Goal: Communication & Community: Answer question/provide support

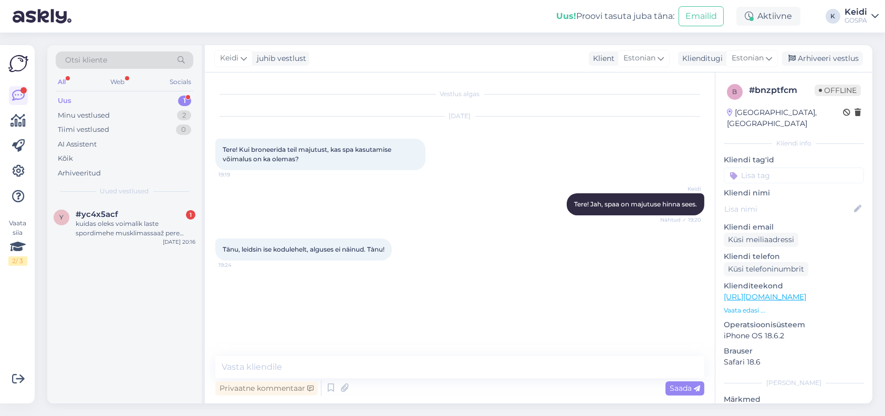
click at [162, 99] on div "Uus 1" at bounding box center [125, 101] width 138 height 15
click at [146, 230] on div "kuidas oleks voimalik laste spordimehe musklimassaaž pere paketis vahetada 12+ …" at bounding box center [136, 228] width 120 height 19
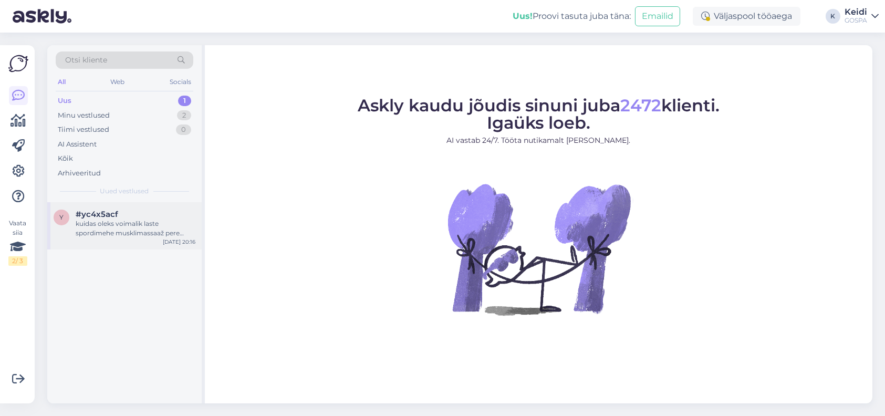
click at [108, 229] on div "kuidas oleks voimalik laste spordimehe musklimassaaž pere paketis vahetada 12+ …" at bounding box center [136, 228] width 120 height 19
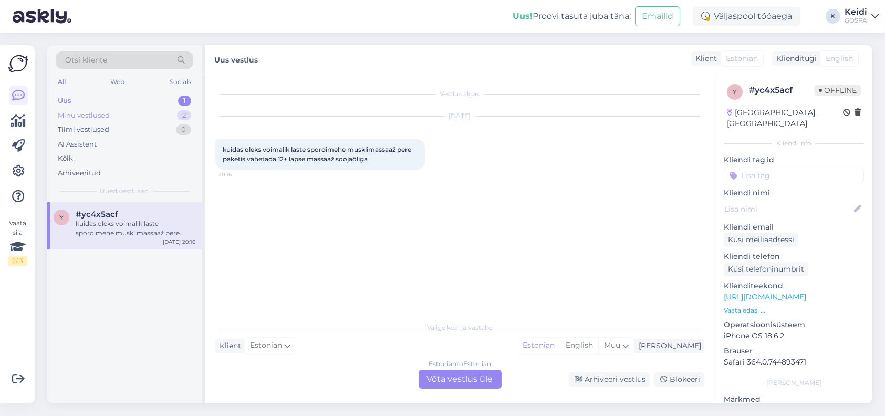
click at [136, 108] on div "Minu vestlused 2" at bounding box center [125, 115] width 138 height 15
click at [133, 222] on div "Tänu, leidsin ise kodulehelt, alguses ei näinud. Tànu!" at bounding box center [136, 228] width 120 height 19
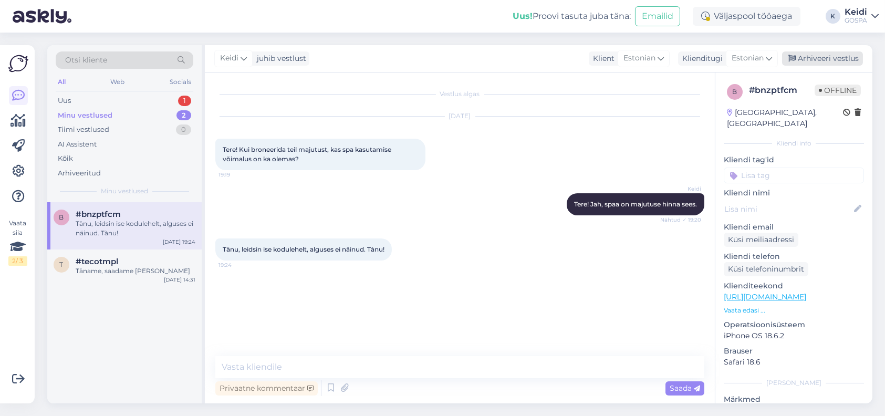
click at [844, 60] on div "Arhiveeri vestlus" at bounding box center [822, 58] width 81 height 14
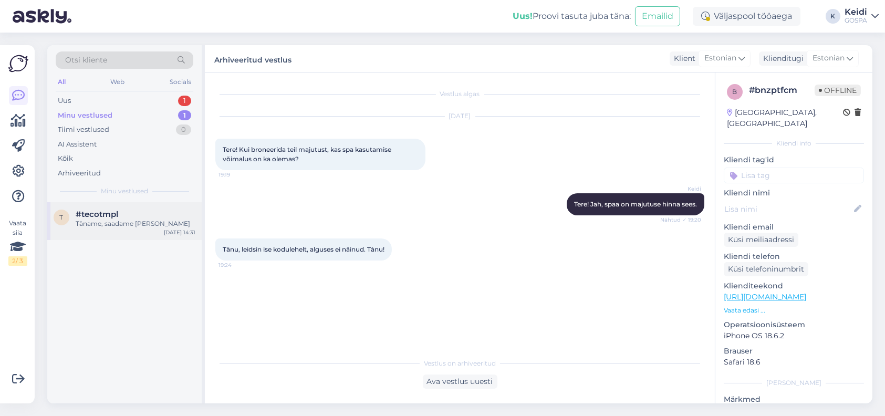
click at [132, 220] on div "Täname, saadame [PERSON_NAME]" at bounding box center [136, 223] width 120 height 9
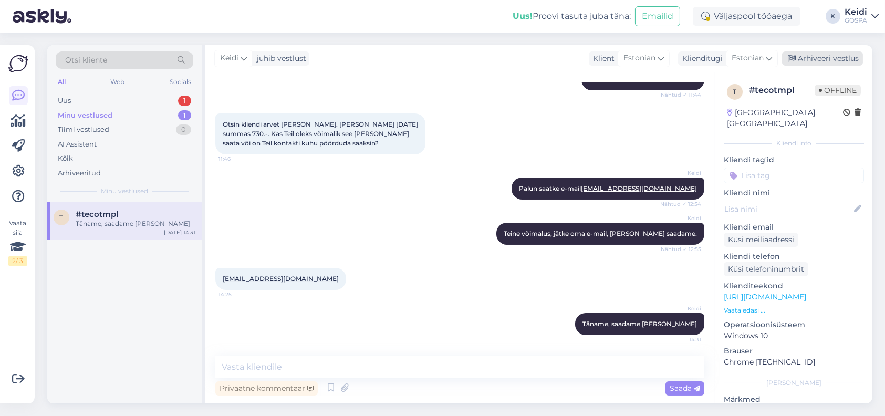
click at [810, 60] on div "Arhiveeri vestlus" at bounding box center [822, 58] width 81 height 14
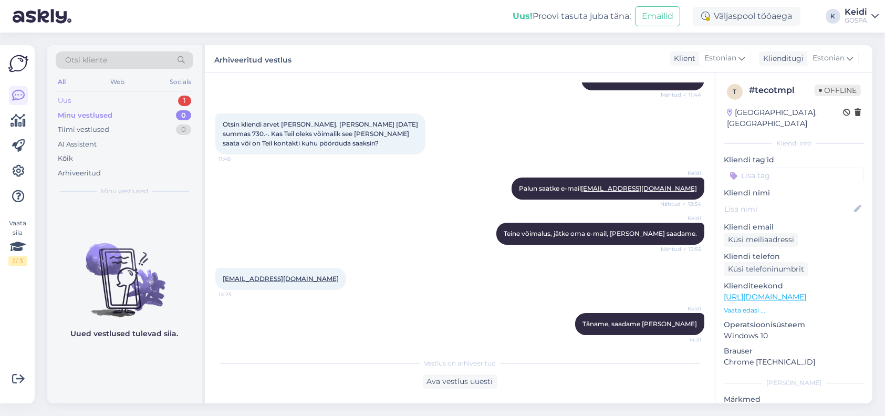
click at [99, 102] on div "Uus 1" at bounding box center [125, 101] width 138 height 15
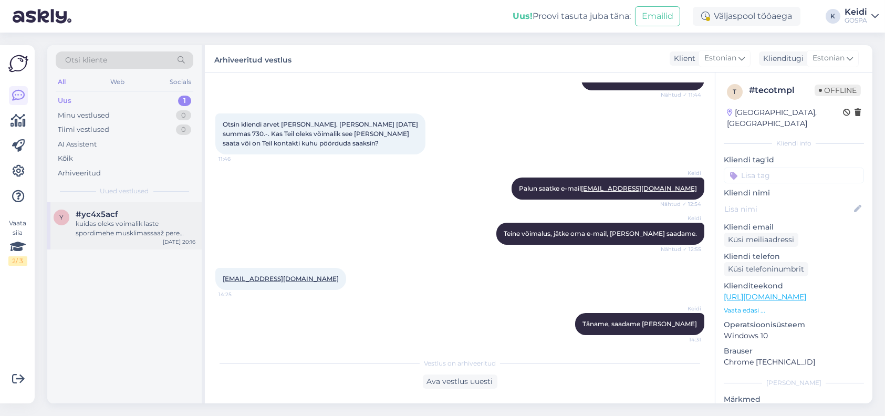
click at [108, 228] on div "kuidas oleks voimalik laste spordimehe musklimassaaž pere paketis vahetada 12+ …" at bounding box center [136, 228] width 120 height 19
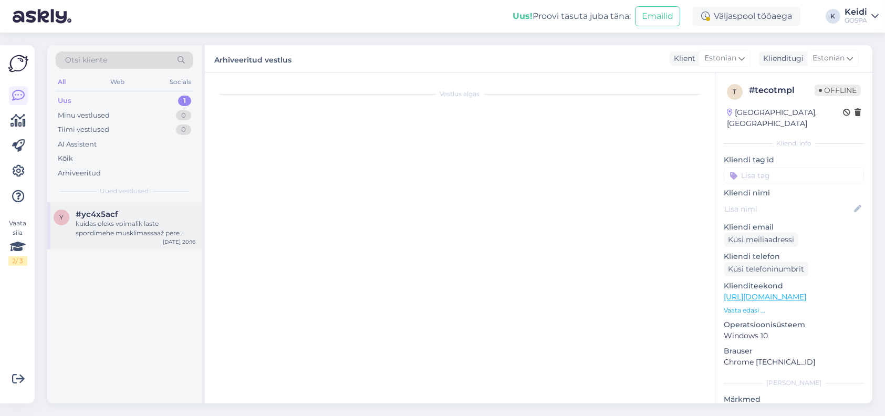
scroll to position [0, 0]
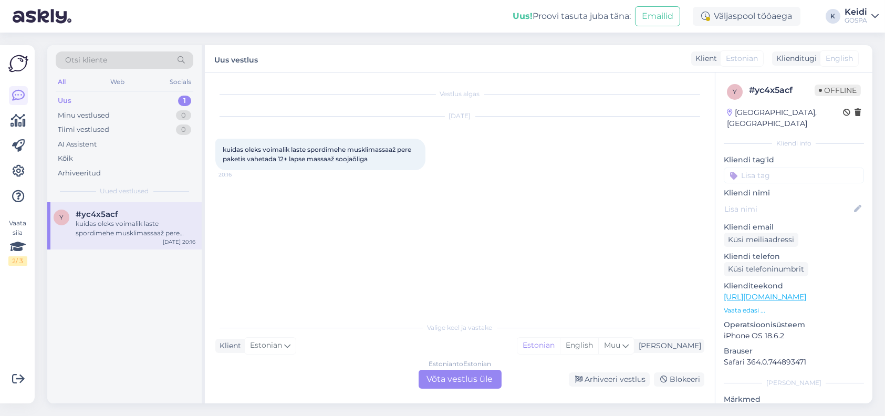
click at [464, 375] on div "Estonian to Estonian Võta vestlus üle" at bounding box center [460, 379] width 83 height 19
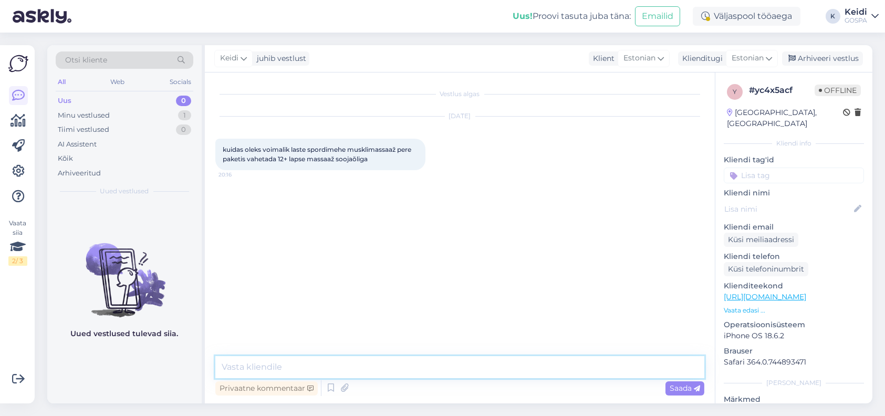
drag, startPoint x: 238, startPoint y: 375, endPoint x: 243, endPoint y: 368, distance: 8.9
click at [238, 374] on textarea at bounding box center [459, 367] width 489 height 22
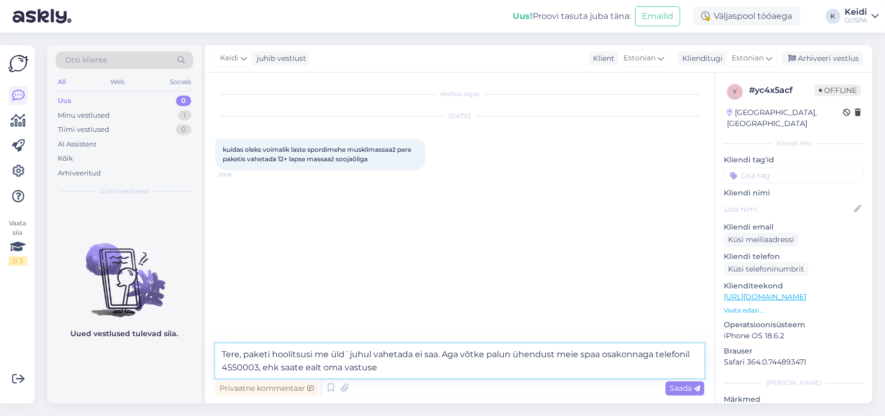
click at [350, 353] on textarea "Tere, paketi hoolitsusi me üld´juhul vahetada ei saa. Aga võtke palun ühendust …" at bounding box center [459, 361] width 489 height 35
drag, startPoint x: 263, startPoint y: 369, endPoint x: 262, endPoint y: 360, distance: 8.9
click at [263, 366] on textarea "Tere, paketi hoolitsusi me üldjuhul vahetada ei saa. Aga võtke palun ühendust m…" at bounding box center [459, 361] width 489 height 35
paste textarea "[EMAIL_ADDRESS][DOMAIN_NAME]"
click at [511, 368] on textarea "Tere, paketi hoolitsusi me üldjuhul vahetada ei saa. Aga võtke palun ühendust m…" at bounding box center [459, 361] width 489 height 35
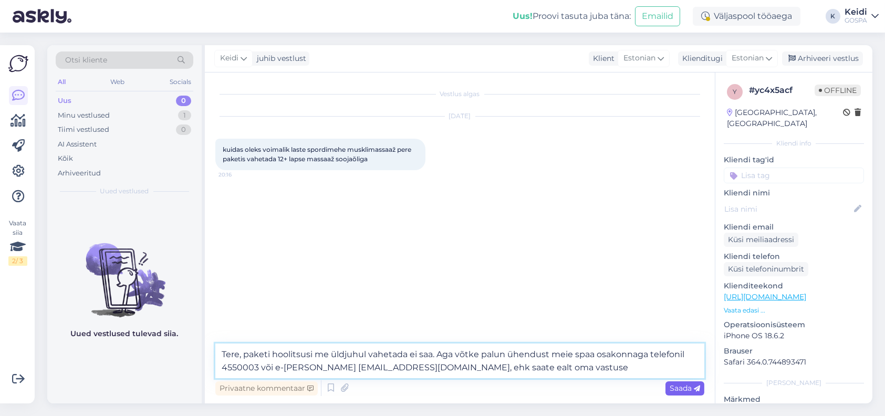
type textarea "Tere, paketi hoolitsusi me üldjuhul vahetada ei saa. Aga võtke palun ühendust m…"
click at [697, 391] on icon at bounding box center [697, 389] width 6 height 6
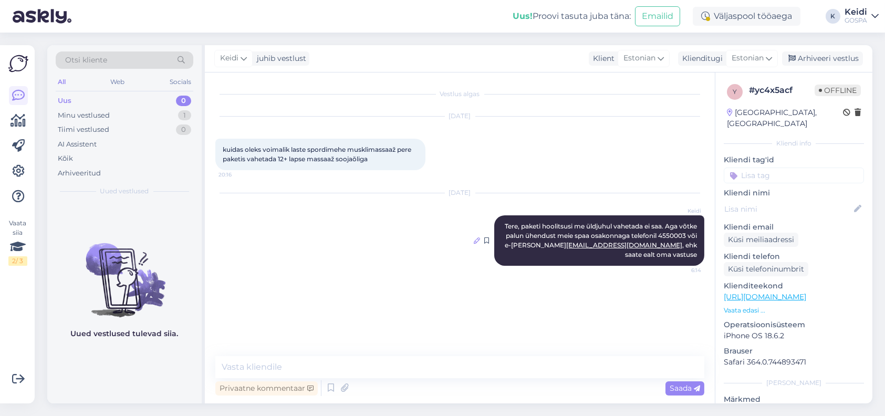
click at [475, 238] on icon at bounding box center [477, 241] width 6 height 6
click at [563, 241] on span "Tere, paketi hoolitsusi me üldjuhul vahetada ei saa. Aga võtke palun ühendust m…" at bounding box center [602, 240] width 194 height 36
drag, startPoint x: 564, startPoint y: 234, endPoint x: 471, endPoint y: 214, distance: 95.6
click at [471, 214] on div "[DATE] Keidi Tere, paketi hoolitsusi me üldjuhul vahetada ei saa. Aga võtke pal…" at bounding box center [459, 230] width 489 height 96
click at [663, 244] on span "Tere, paketi hoolitsusi me üldjuhul vahetada ei saa. Aga võtke palun ühendust m…" at bounding box center [602, 240] width 194 height 36
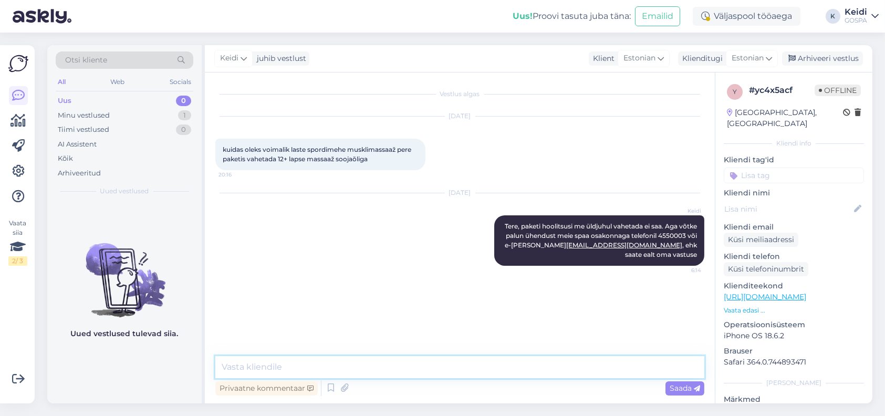
click at [291, 372] on textarea at bounding box center [459, 367] width 489 height 22
click at [74, 116] on div "Minu vestlused" at bounding box center [84, 115] width 52 height 11
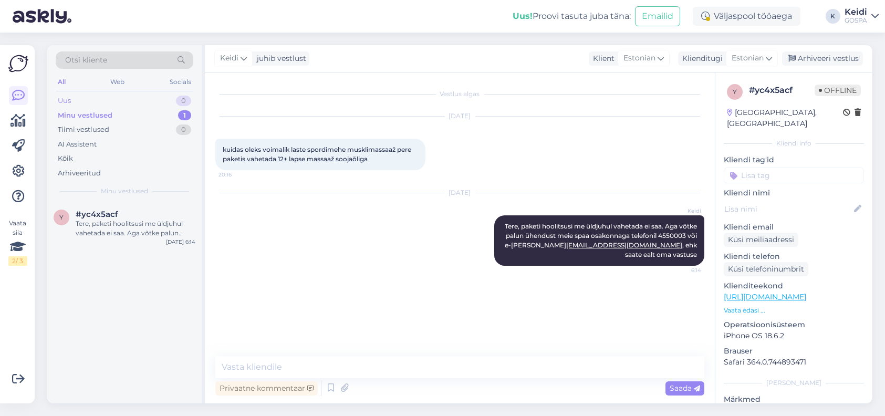
click at [86, 100] on div "Uus 0" at bounding box center [125, 101] width 138 height 15
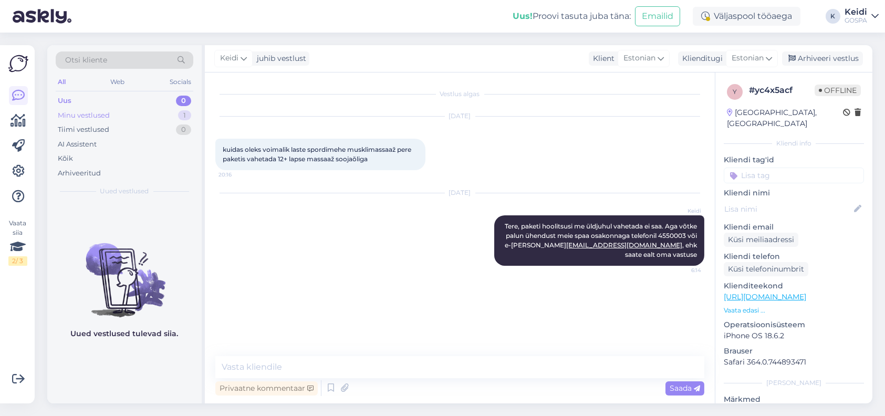
click at [92, 114] on div "Minu vestlused" at bounding box center [84, 115] width 52 height 11
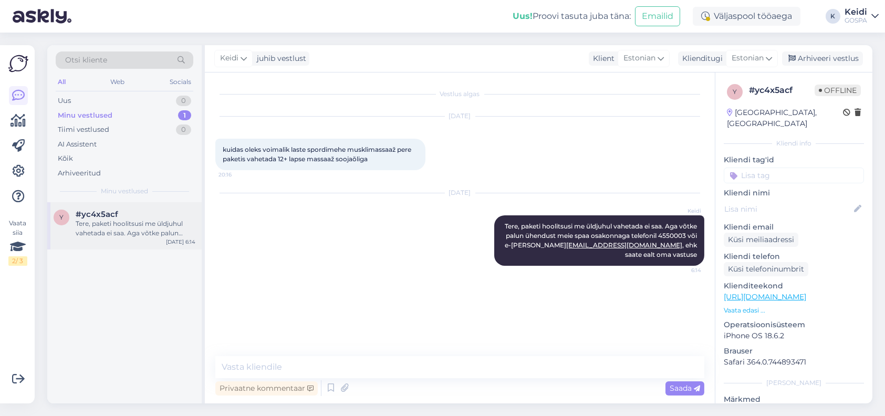
click at [127, 231] on div "Tere, paketi hoolitsusi me üldjuhul vahetada ei saa. Aga võtke palun ühendust m…" at bounding box center [136, 228] width 120 height 19
click at [108, 131] on div "Tiimi vestlused" at bounding box center [83, 130] width 51 height 11
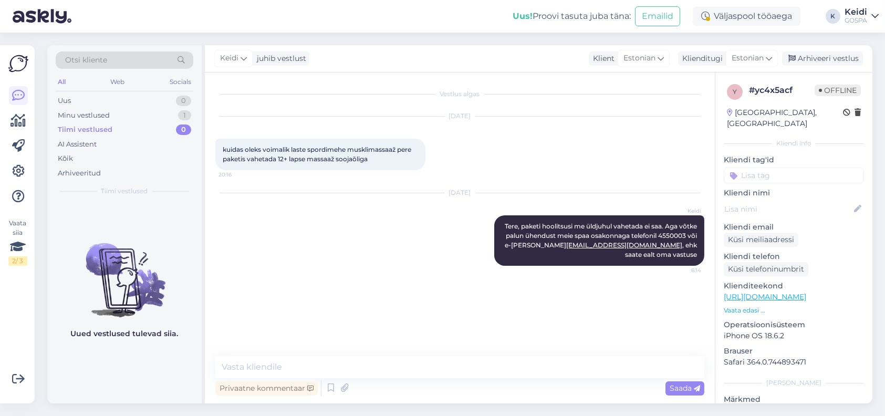
click at [129, 131] on div "Tiimi vestlused 0" at bounding box center [125, 129] width 138 height 15
